Goal: Information Seeking & Learning: Learn about a topic

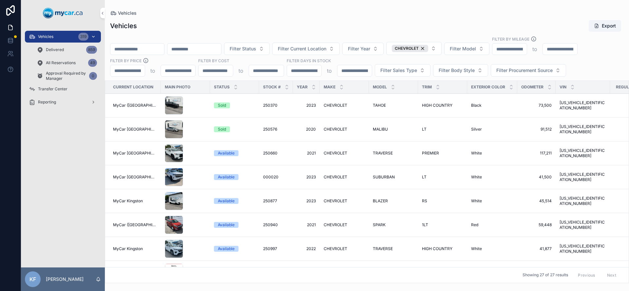
scroll to position [32, 0]
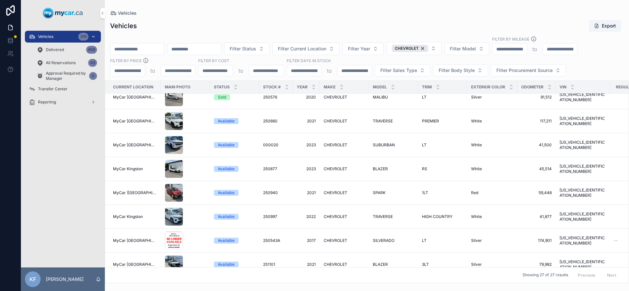
click at [55, 34] on div "Vehicles 319" at bounding box center [63, 36] width 68 height 10
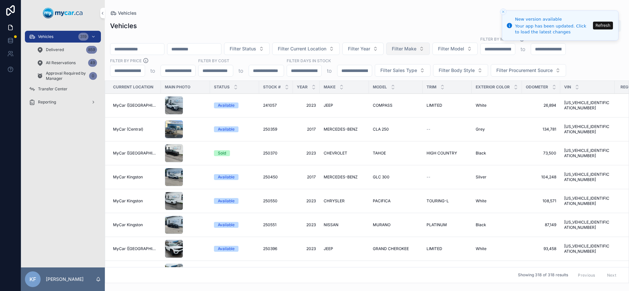
click at [416, 49] on span "Filter Make" at bounding box center [404, 49] width 25 height 7
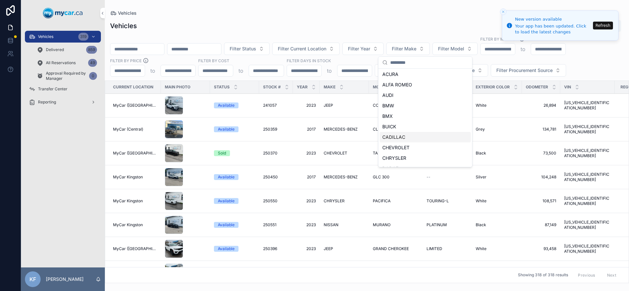
scroll to position [1, 0]
click at [407, 149] on span "CHEVROLET" at bounding box center [395, 147] width 27 height 7
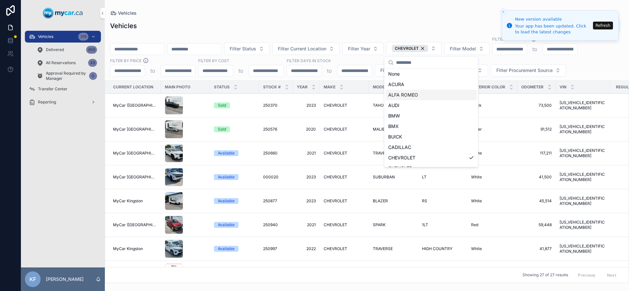
scroll to position [12, 0]
click at [476, 47] on span "Filter Model" at bounding box center [463, 49] width 26 height 7
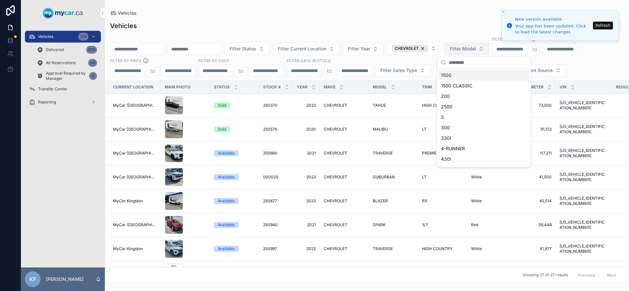
scroll to position [0, 0]
type input "**"
click at [218, 106] on div "Sold" at bounding box center [222, 106] width 8 height 6
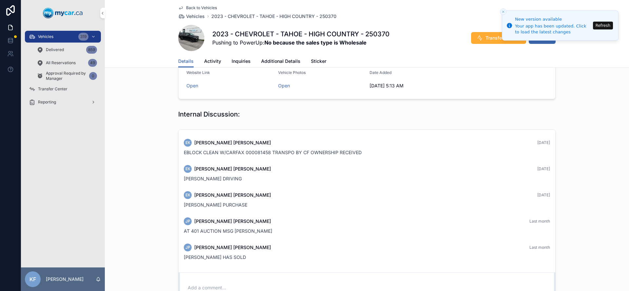
scroll to position [296, 0]
drag, startPoint x: 229, startPoint y: 257, endPoint x: 178, endPoint y: 259, distance: 51.1
click at [180, 259] on div "JP [PERSON_NAME] Last month [PERSON_NAME] HAS SOLD" at bounding box center [367, 251] width 374 height 25
click at [187, 259] on span "[PERSON_NAME] HAS SOLD" at bounding box center [215, 257] width 62 height 6
drag, startPoint x: 264, startPoint y: 259, endPoint x: 182, endPoint y: 256, distance: 82.6
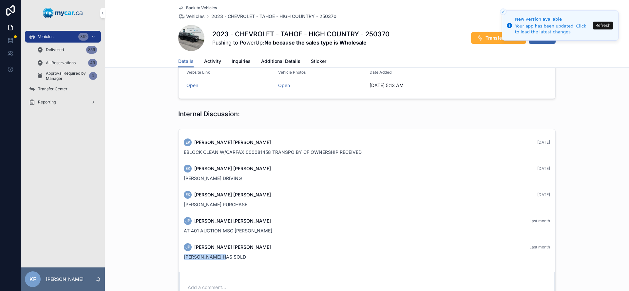
click at [184, 256] on div "[PERSON_NAME] HAS SOLD" at bounding box center [367, 257] width 366 height 7
drag, startPoint x: 193, startPoint y: 258, endPoint x: 213, endPoint y: 259, distance: 19.7
click at [193, 258] on span "[PERSON_NAME] HAS SOLD" at bounding box center [215, 257] width 62 height 6
drag, startPoint x: 228, startPoint y: 260, endPoint x: 167, endPoint y: 255, distance: 60.5
click at [167, 255] on div "EK [PERSON_NAME] [DATE] EBLOCK CLEAN W/CARFAX 000081458 TRANSPO BY CF OWNERSHIP…" at bounding box center [367, 220] width 524 height 188
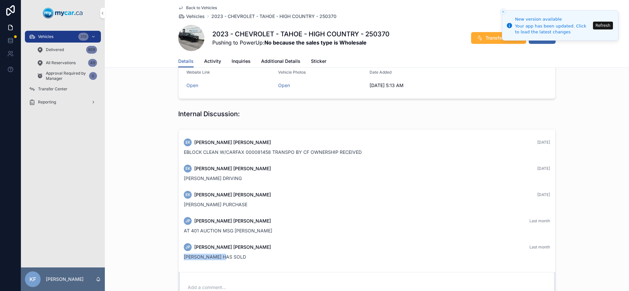
click at [200, 257] on span "[PERSON_NAME] HAS SOLD" at bounding box center [215, 257] width 62 height 6
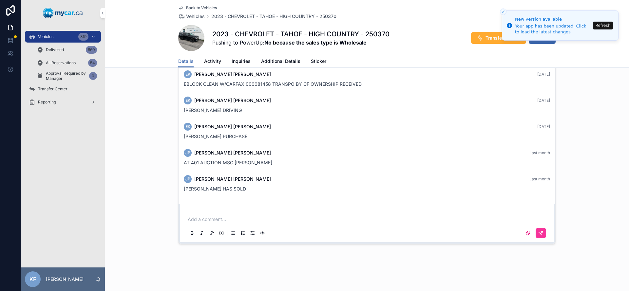
scroll to position [366, 0]
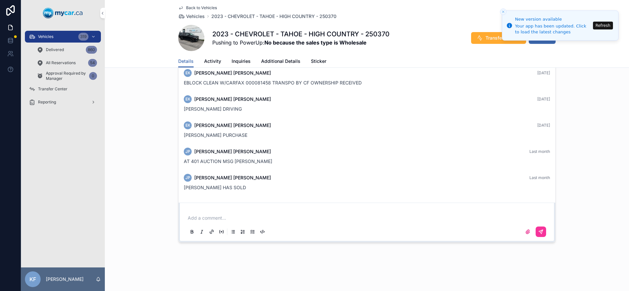
click at [229, 189] on div "[PERSON_NAME] HAS SOLD" at bounding box center [367, 187] width 366 height 7
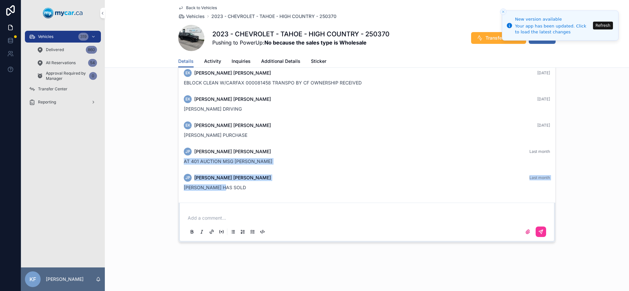
drag, startPoint x: 232, startPoint y: 189, endPoint x: 180, endPoint y: 161, distance: 58.8
click at [180, 161] on div "EK [PERSON_NAME] [DATE] EBLOCK CLEAN W/CARFAX 000081458 TRANSPO BY CF OWNERSHIP…" at bounding box center [367, 130] width 377 height 140
click at [181, 162] on div "JP [PERSON_NAME] Last month AT 401 AUCTION MSG [PERSON_NAME]" at bounding box center [367, 156] width 374 height 25
drag, startPoint x: 181, startPoint y: 162, endPoint x: 248, endPoint y: 197, distance: 75.9
click at [248, 197] on div "EK [PERSON_NAME] [DATE] EBLOCK CLEAN W/CARFAX 000081458 TRANSPO BY CF OWNERSHIP…" at bounding box center [367, 130] width 377 height 140
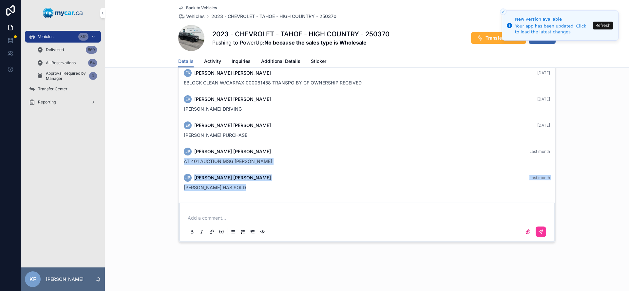
click at [243, 193] on div "JP [PERSON_NAME] Last month [PERSON_NAME] HAS SOLD" at bounding box center [367, 182] width 374 height 25
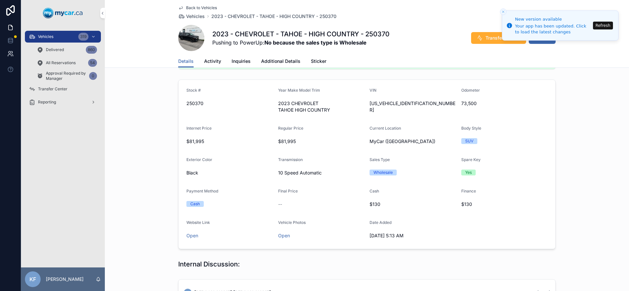
scroll to position [142, 0]
